Goal: Check status: Check status

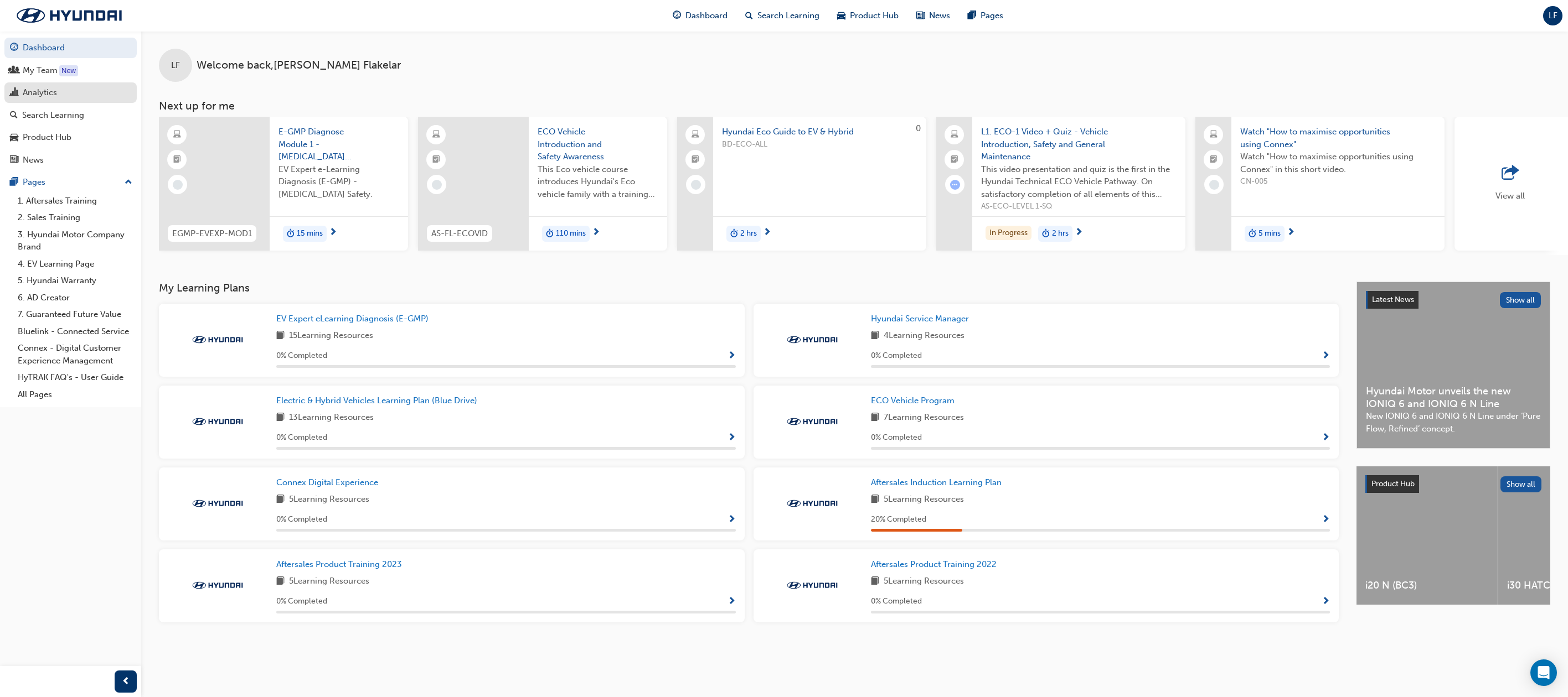
click at [37, 92] on div "Analytics" at bounding box center [40, 92] width 34 height 13
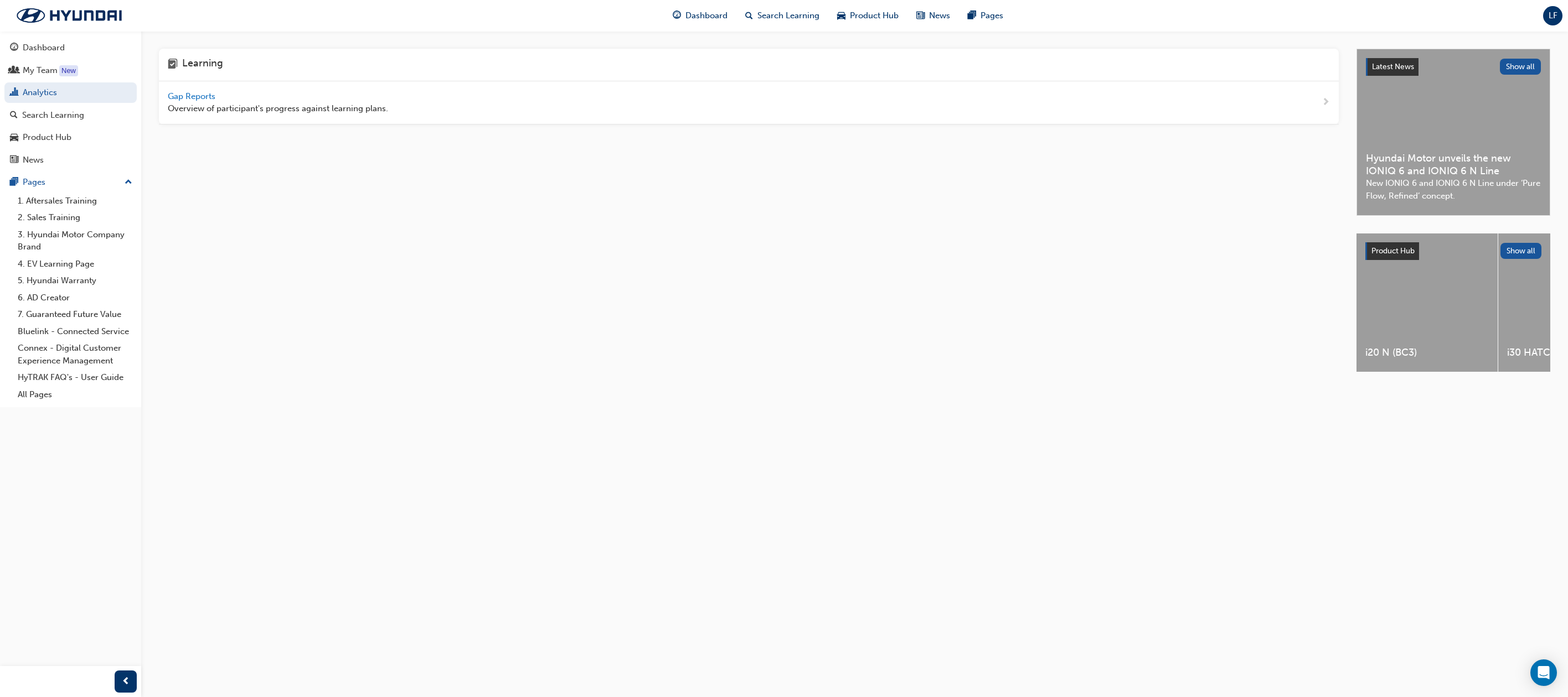
click at [176, 100] on span "Gap Reports" at bounding box center [193, 96] width 49 height 10
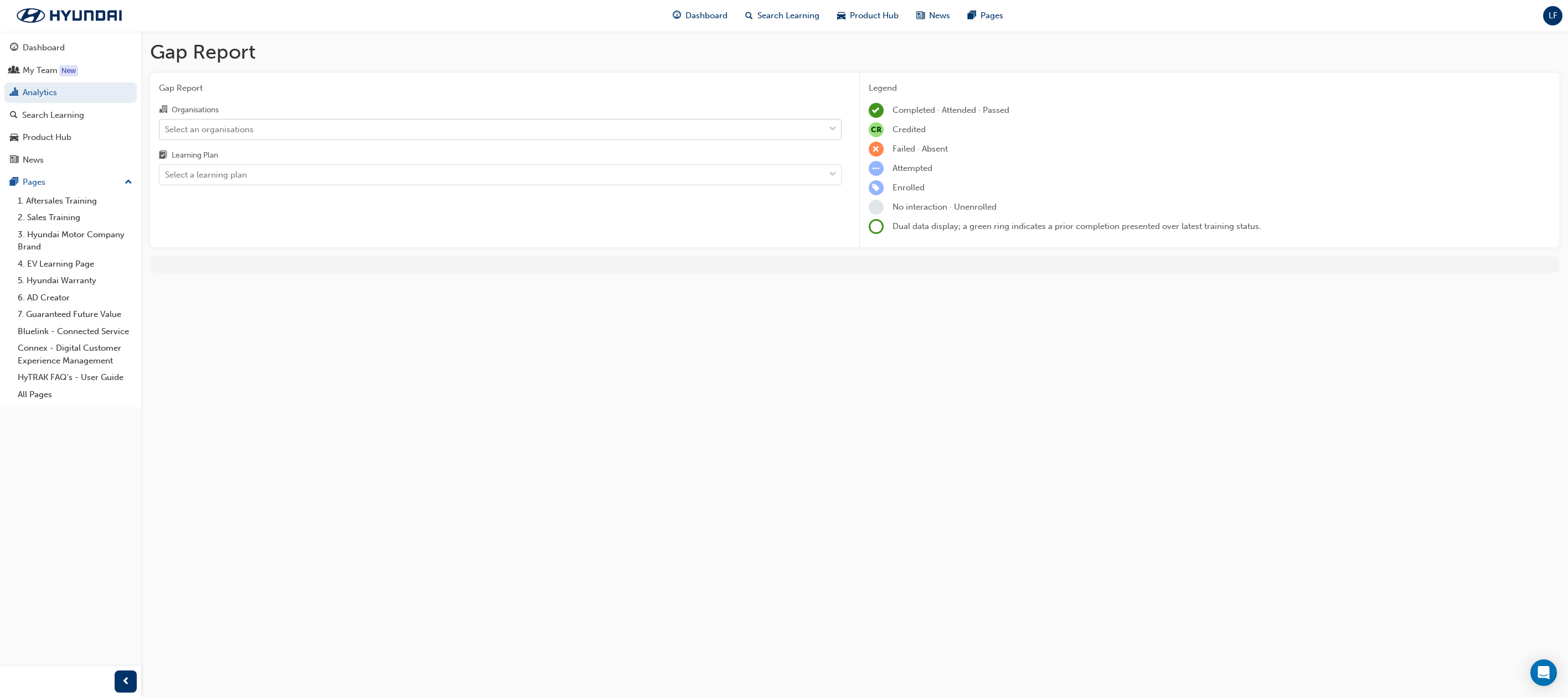
click at [205, 133] on div "Select an organisations" at bounding box center [209, 129] width 89 height 13
click at [166, 133] on input "Organisations Select an organisations" at bounding box center [165, 128] width 1 height 9
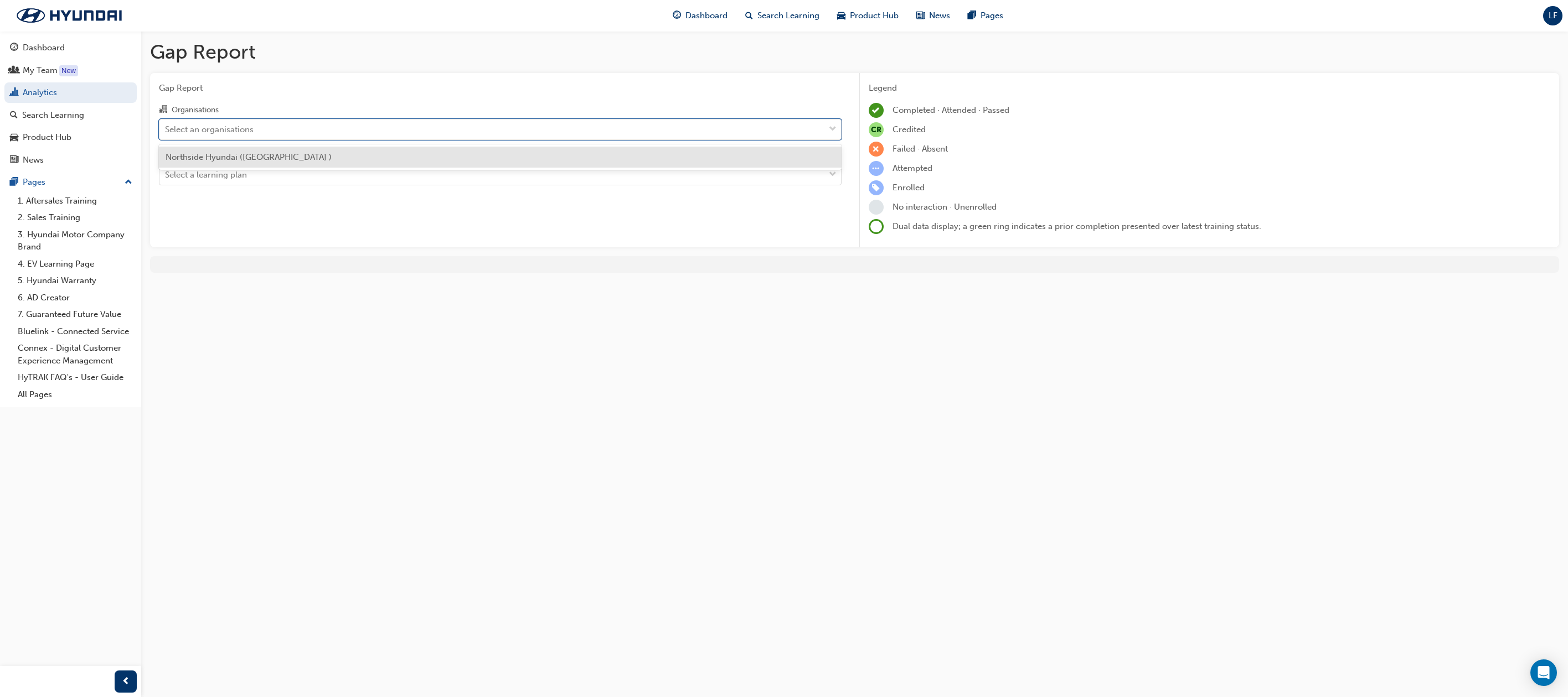
click at [207, 161] on span "Northside Hyundai ([GEOGRAPHIC_DATA] )" at bounding box center [248, 158] width 166 height 10
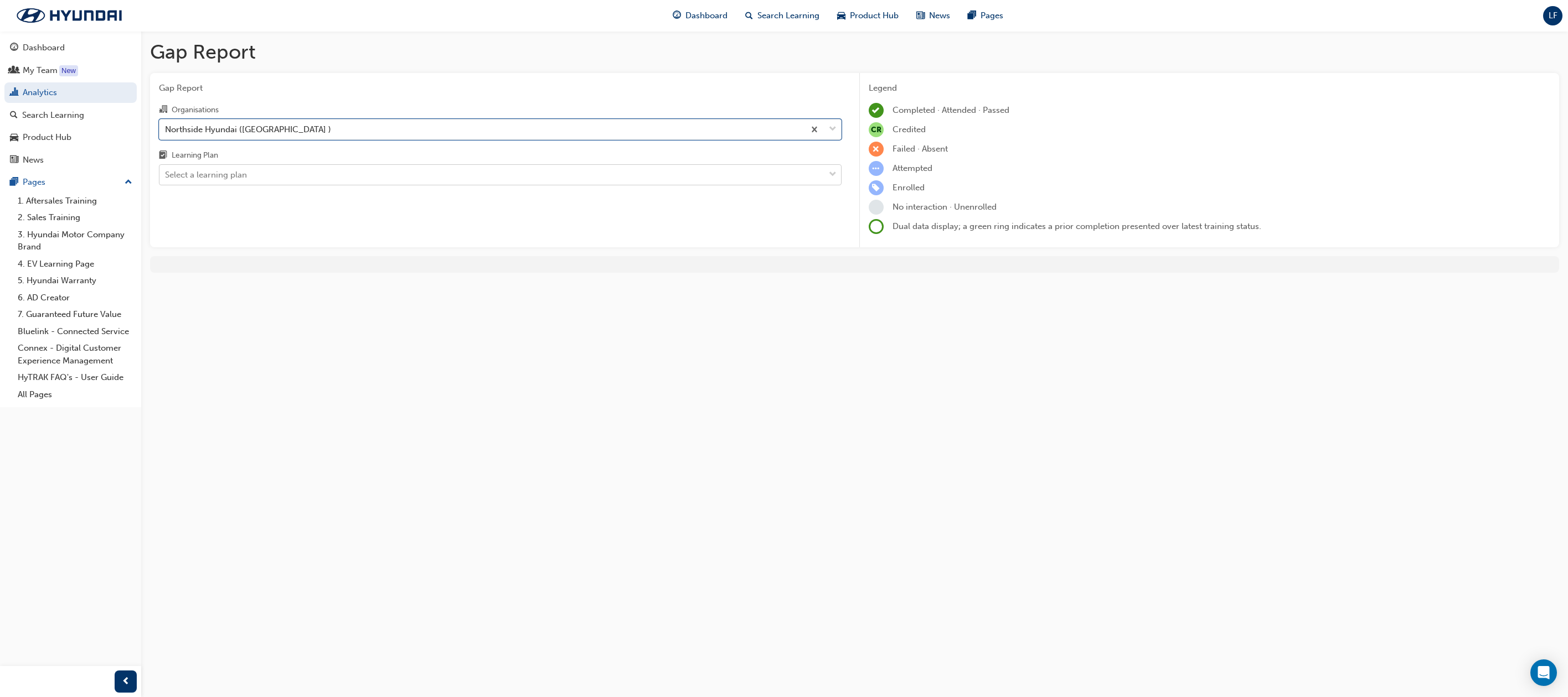
click at [202, 173] on div "Select a learning plan" at bounding box center [205, 175] width 82 height 13
click at [166, 173] on input "Learning Plan Select a learning plan" at bounding box center [165, 174] width 1 height 9
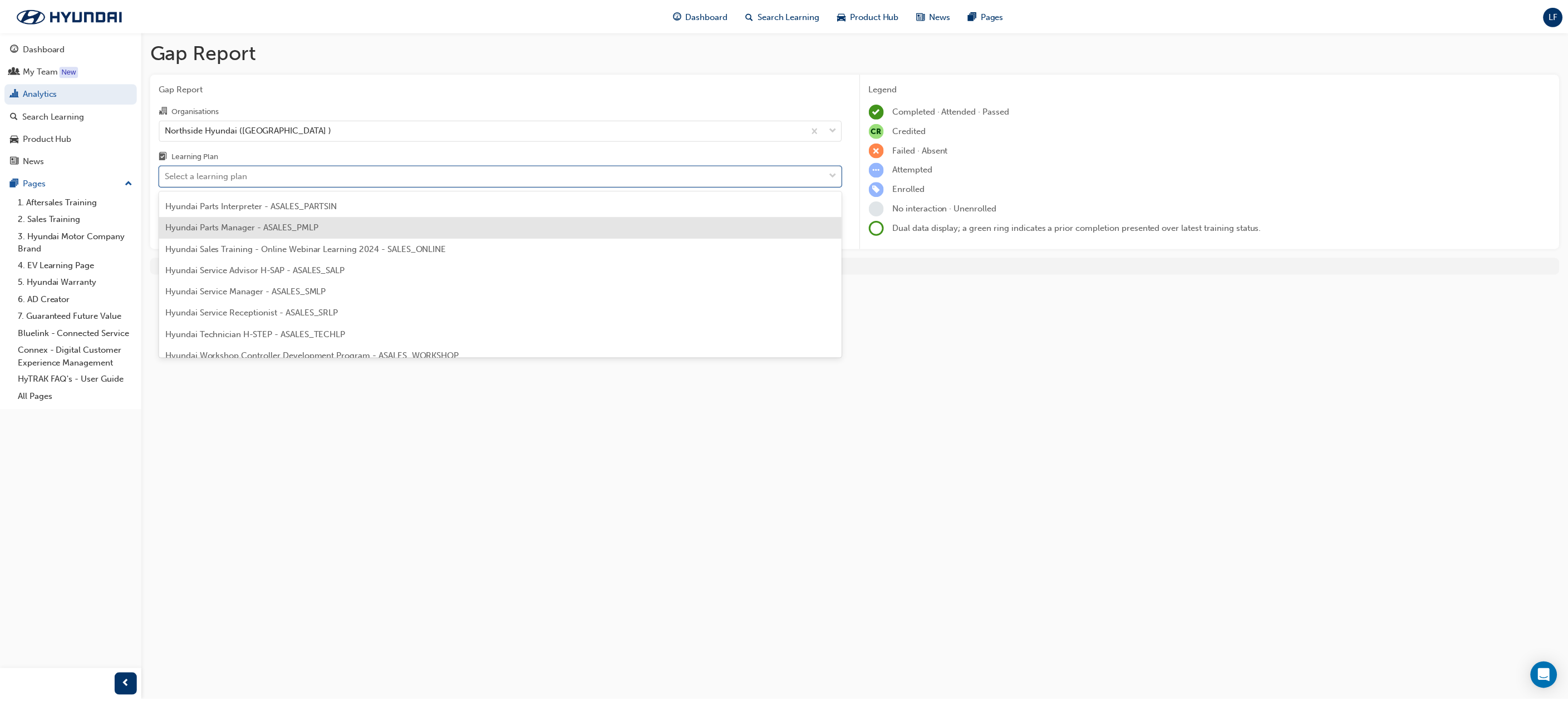
scroll to position [279, 0]
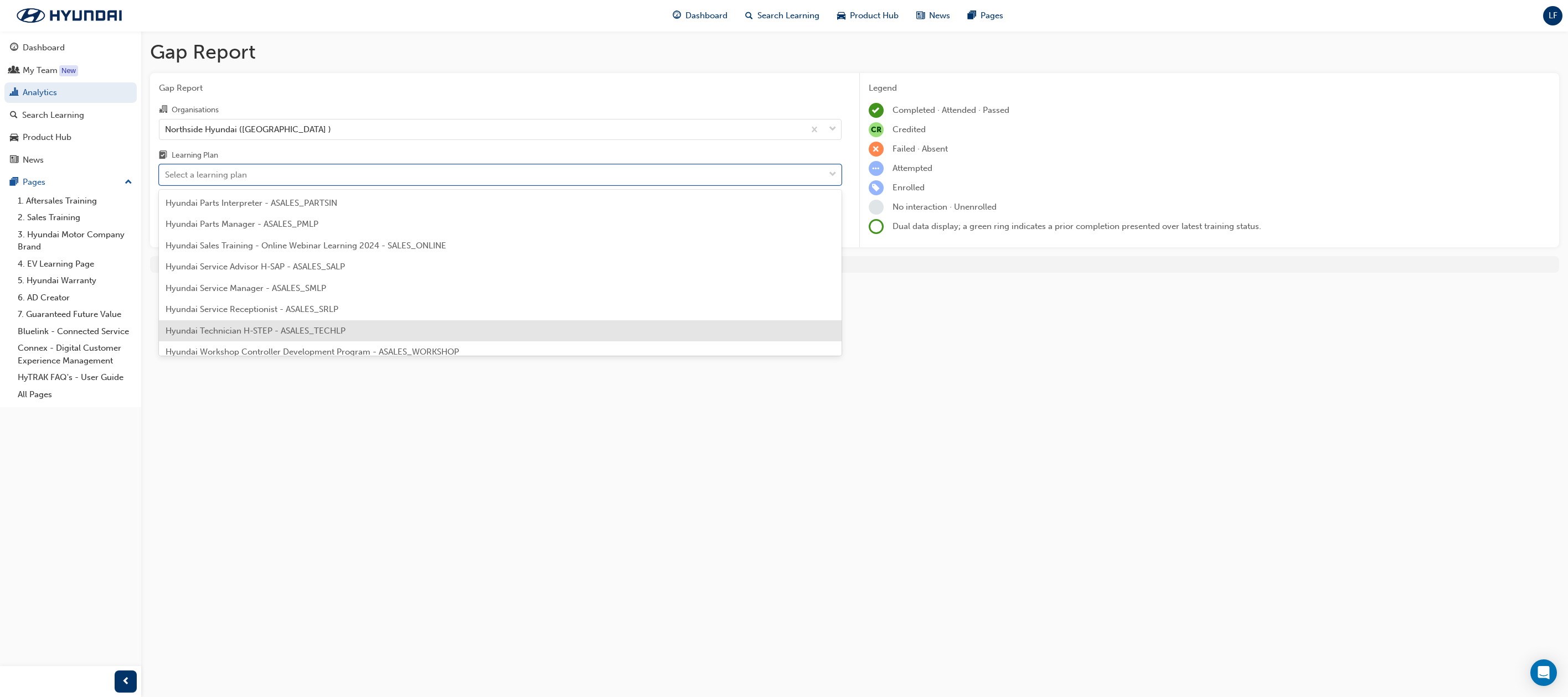
click at [216, 327] on span "Hyundai Technician H-STEP - ASALES_TECHLP" at bounding box center [255, 331] width 180 height 10
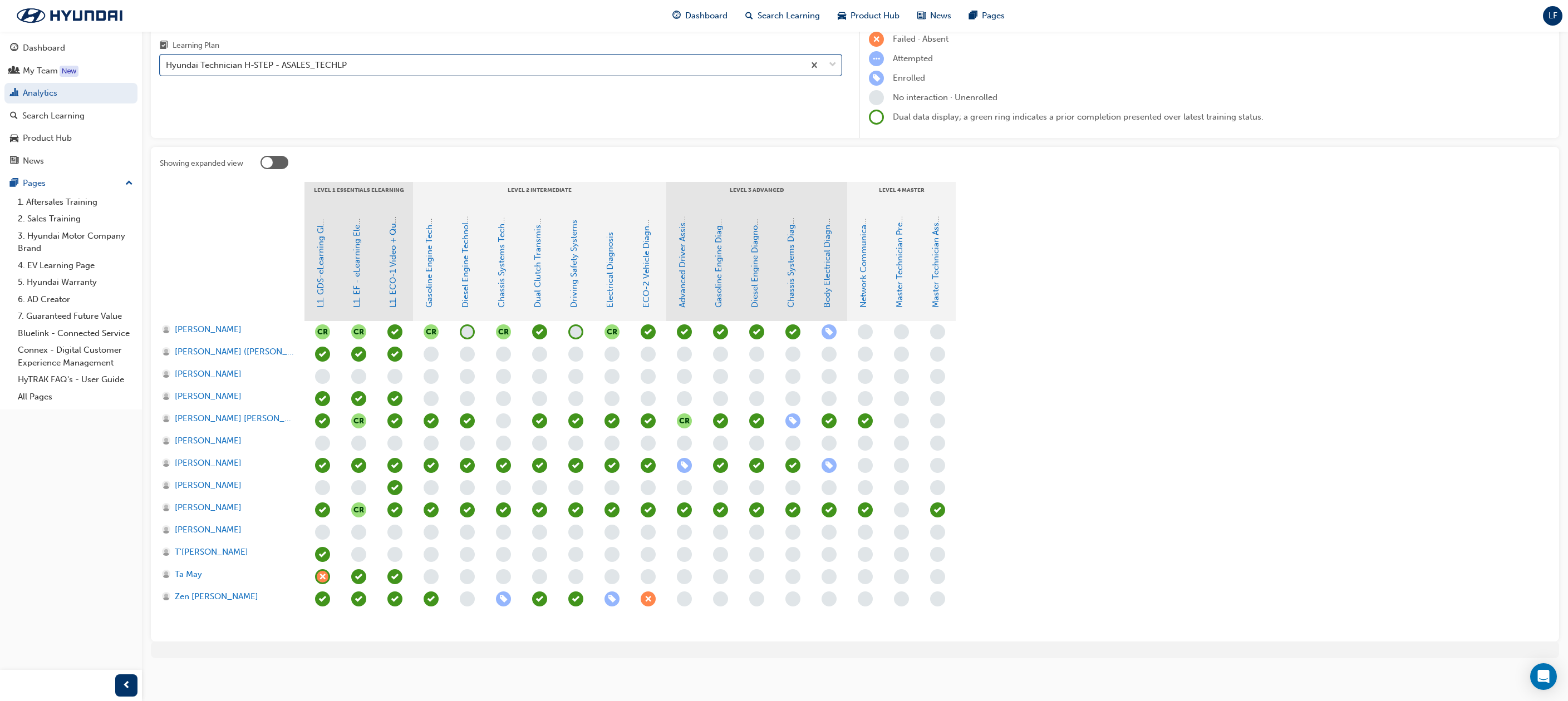
scroll to position [111, 0]
